Goal: Task Accomplishment & Management: Use online tool/utility

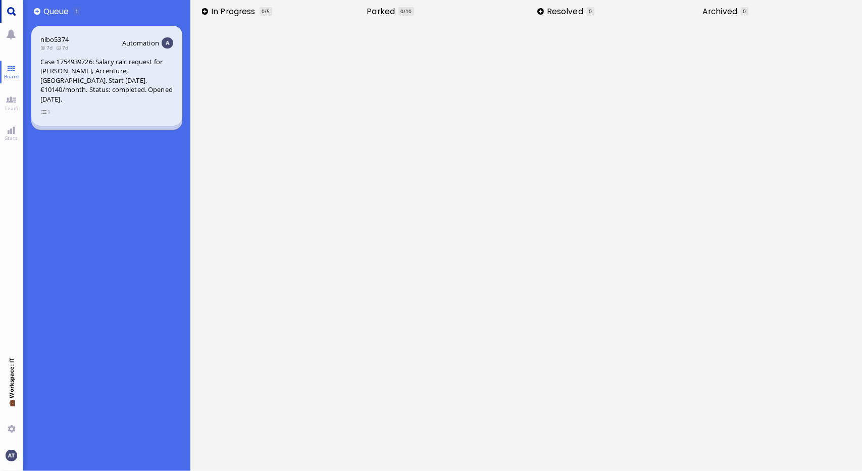
click at [11, 10] on link "Main menu" at bounding box center [11, 11] width 23 height 23
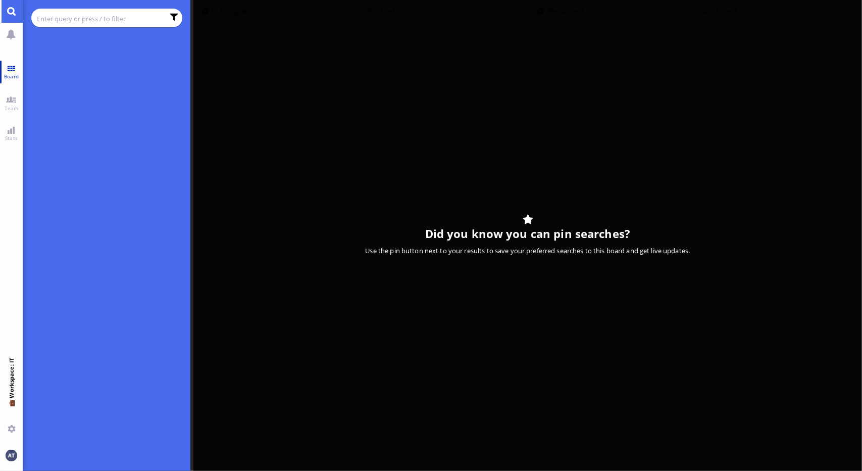
click at [8, 70] on link "Board" at bounding box center [11, 72] width 23 height 23
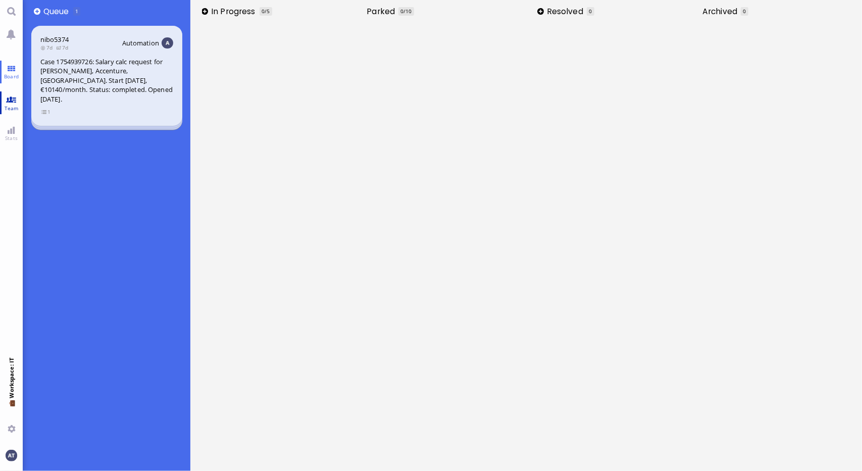
click at [11, 97] on link "Team" at bounding box center [11, 102] width 23 height 23
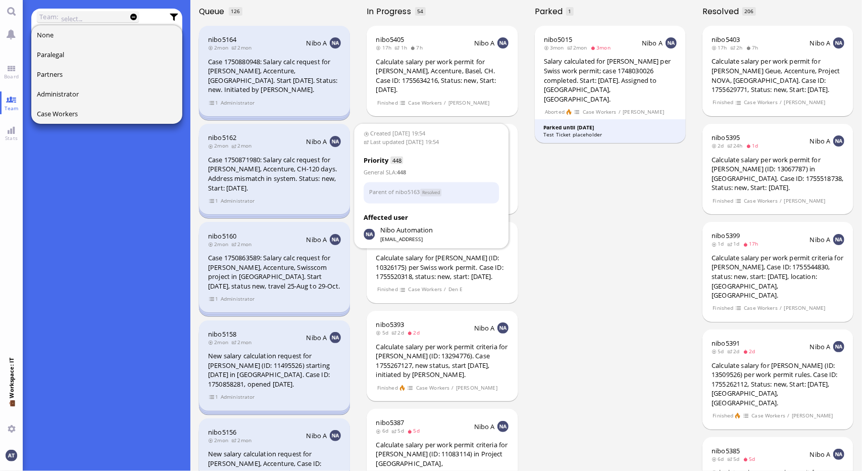
click at [257, 171] on div "Case 1750871980: Salary calc request for [PERSON_NAME], Accenture, CH-120 days.…" at bounding box center [274, 173] width 133 height 37
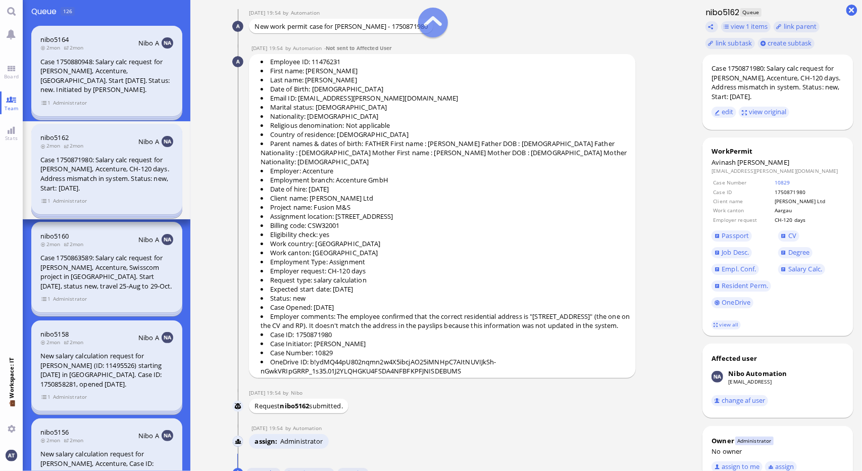
scroll to position [-81, 0]
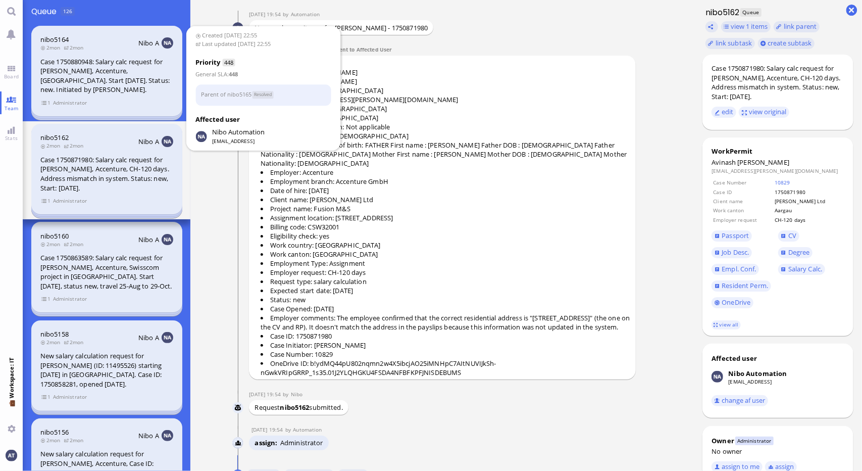
click at [103, 72] on div "Case 1750880948: Salary calc request for [PERSON_NAME], Accenture, [GEOGRAPHIC_…" at bounding box center [106, 75] width 133 height 37
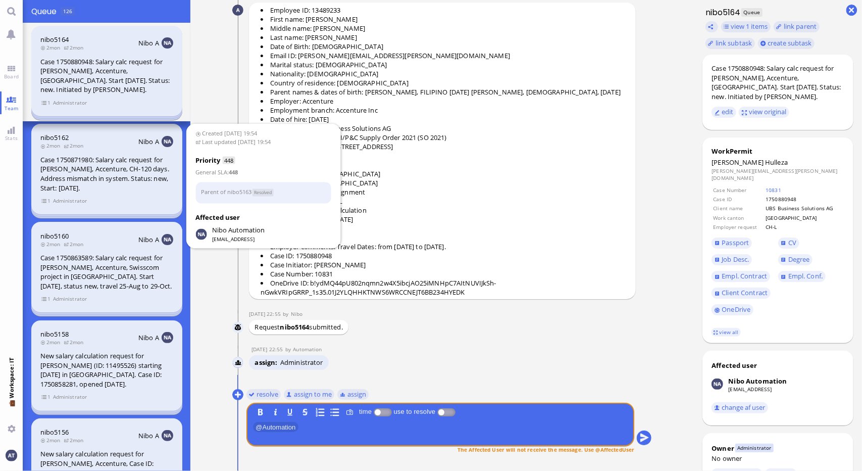
click at [104, 163] on div "Case 1750871980: Salary calc request for [PERSON_NAME], Accenture, CH-120 days.…" at bounding box center [106, 173] width 133 height 37
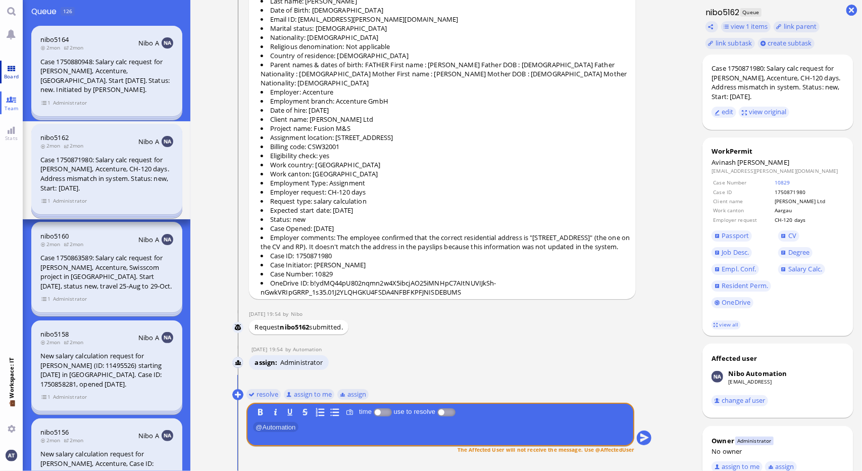
click at [11, 65] on link "Board" at bounding box center [11, 72] width 23 height 23
